Goal: Transaction & Acquisition: Purchase product/service

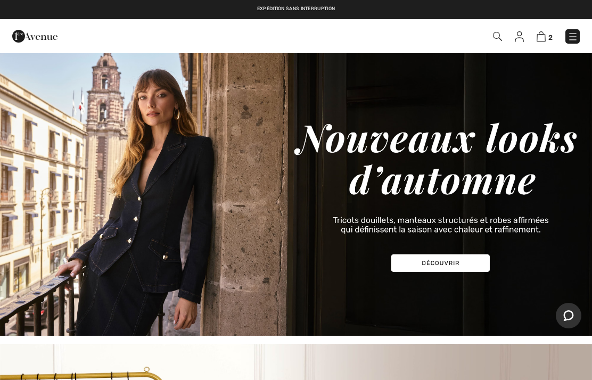
click at [438, 270] on img at bounding box center [296, 194] width 592 height 284
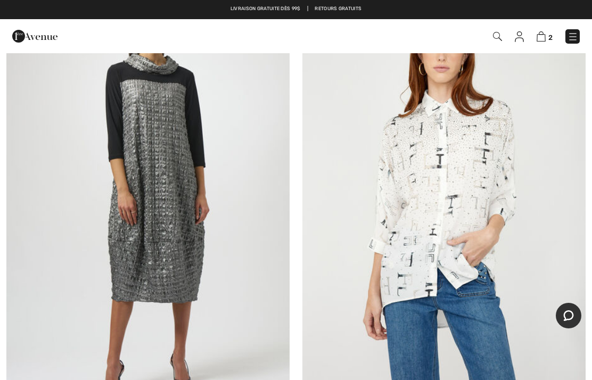
scroll to position [3570, 0]
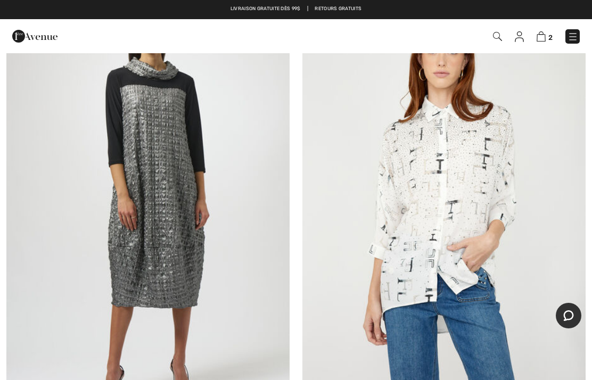
click at [186, 260] on img at bounding box center [147, 201] width 283 height 425
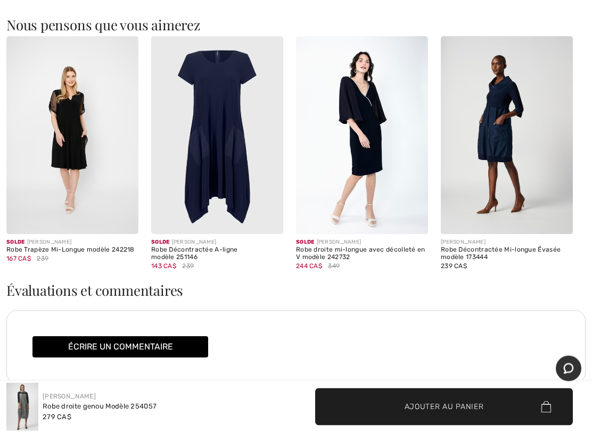
scroll to position [915, 0]
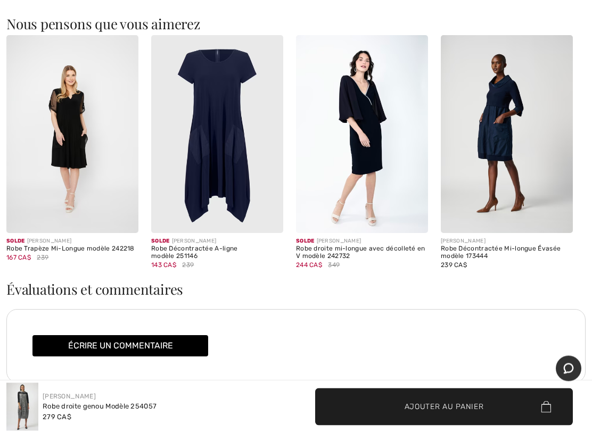
click at [77, 139] on img at bounding box center [72, 135] width 132 height 198
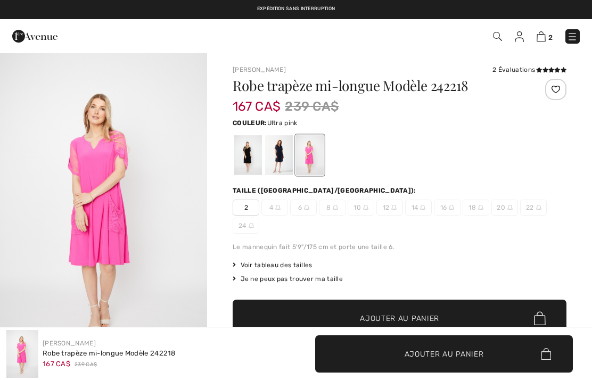
checkbox input "true"
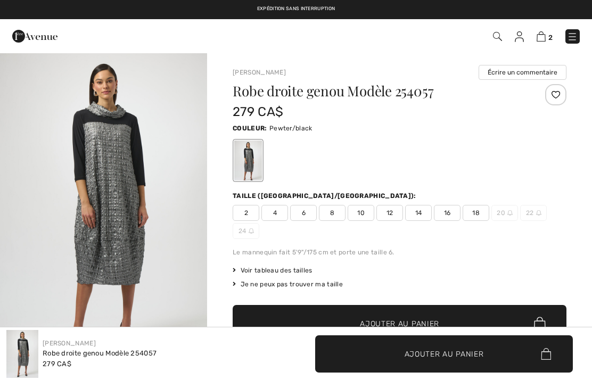
checkbox input "true"
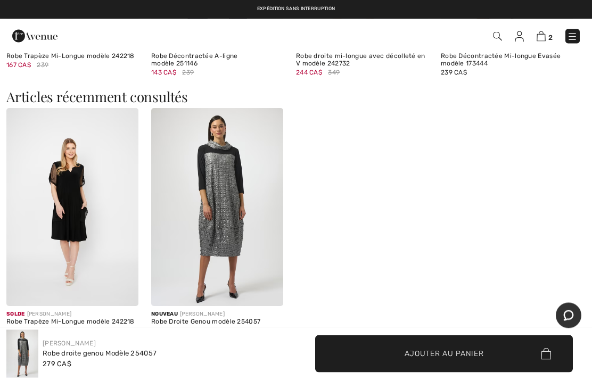
scroll to position [1064, 0]
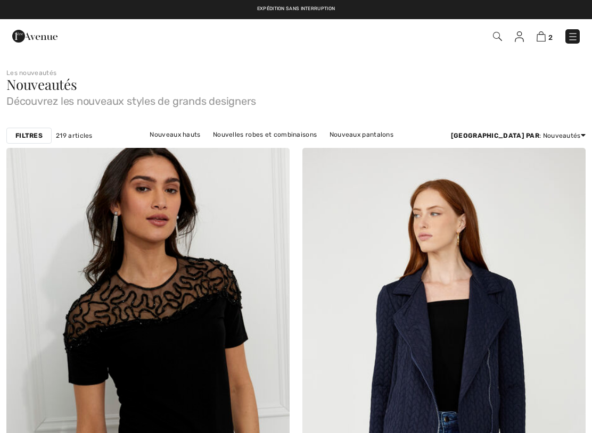
checkbox input "true"
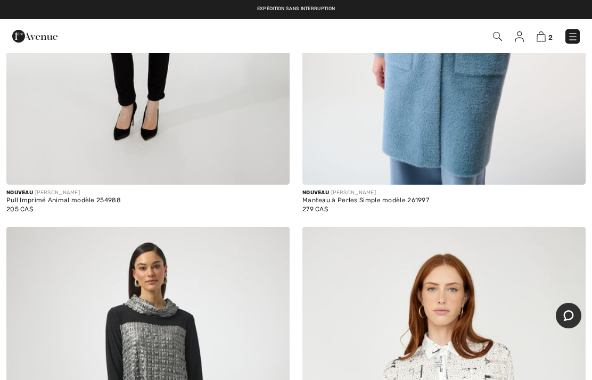
scroll to position [3451, 0]
